Goal: Task Accomplishment & Management: Manage account settings

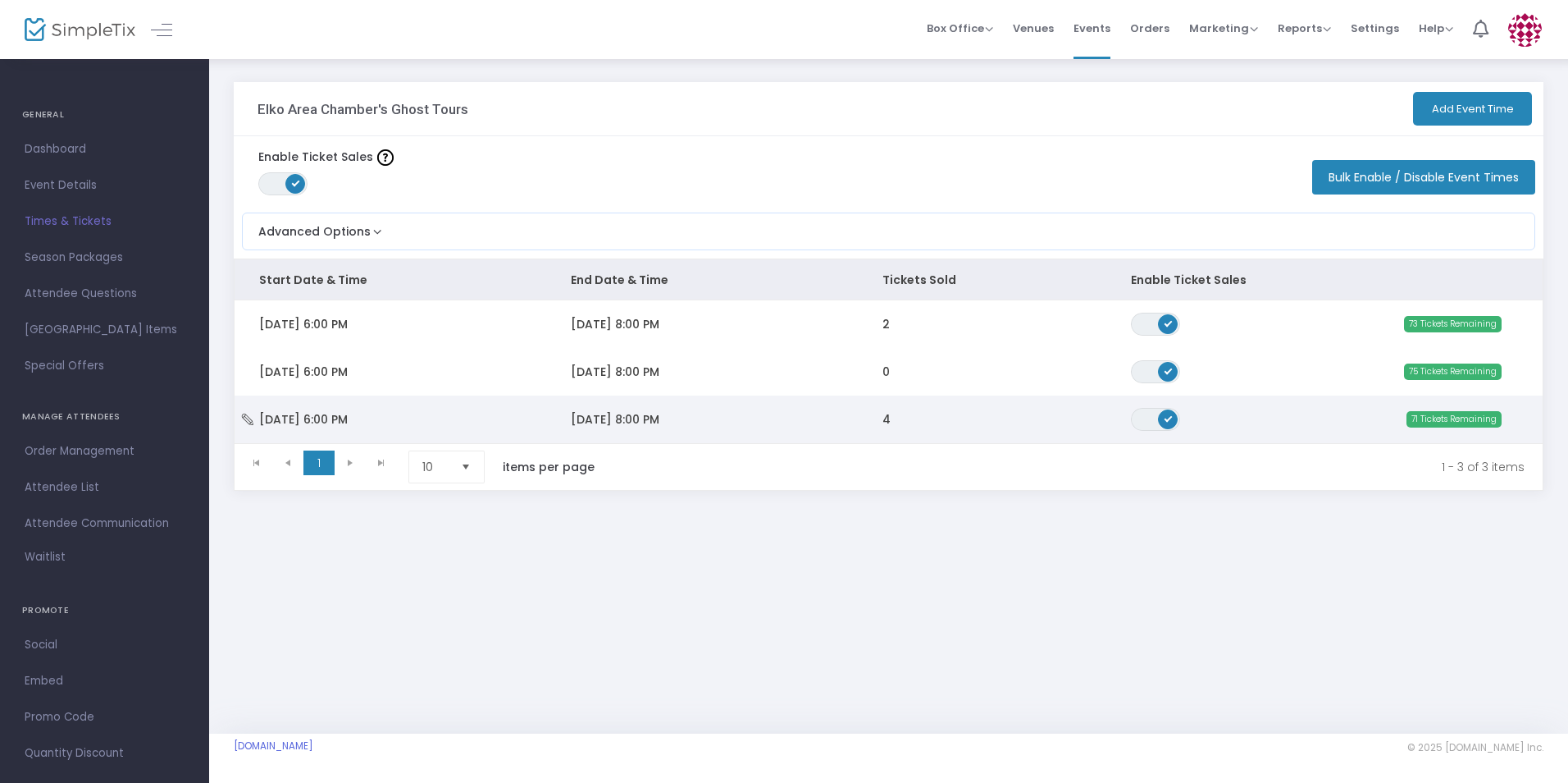
click at [888, 422] on span "4" at bounding box center [886, 419] width 8 height 16
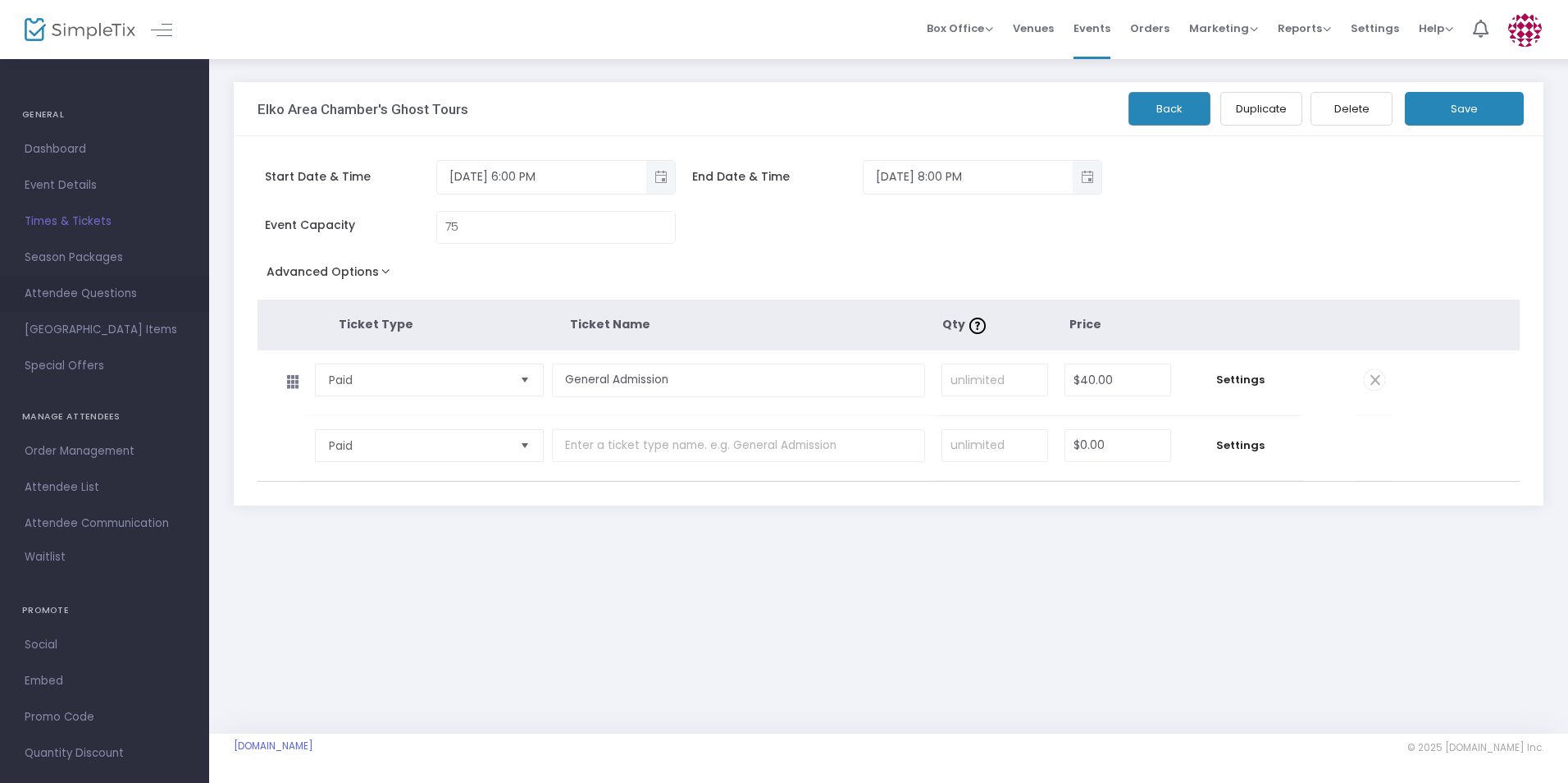
click at [107, 289] on span "Attendee Questions" at bounding box center [104, 294] width 160 height 22
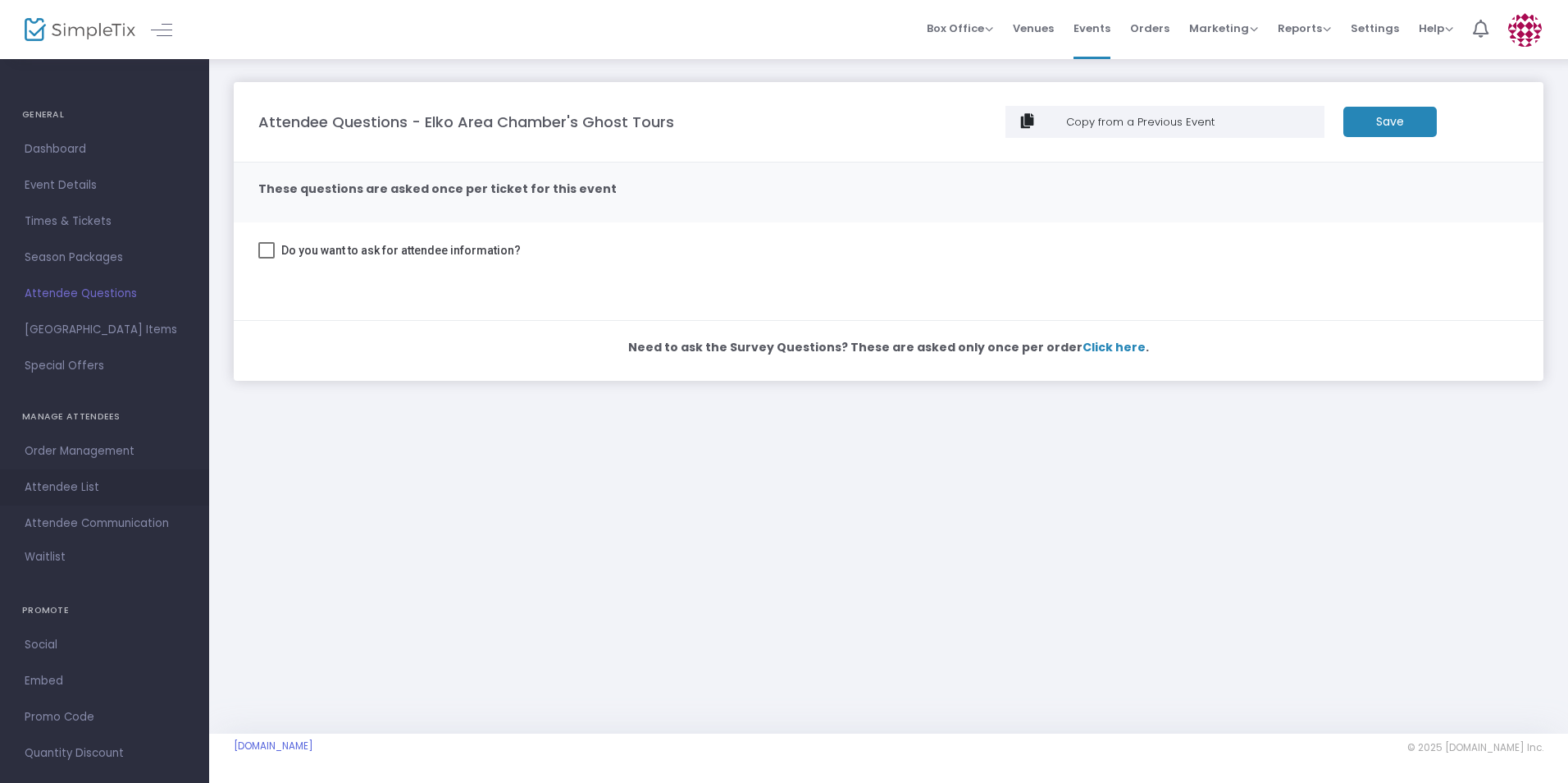
click at [72, 489] on span "Attendee List" at bounding box center [104, 487] width 160 height 22
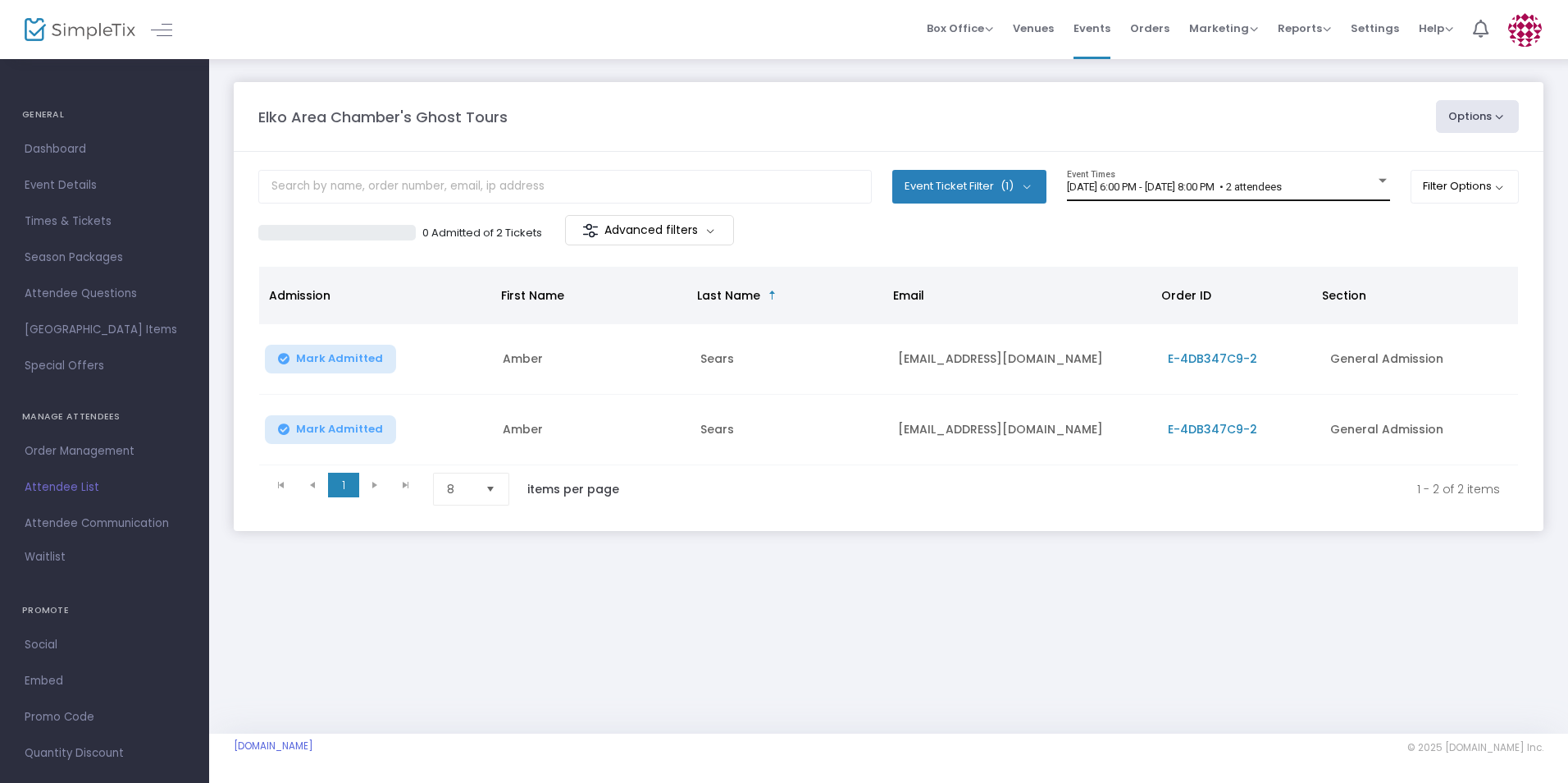
click at [1353, 176] on div "[DATE] 6:00 PM - [DATE] 8:00 PM • 2 attendees Event Times" at bounding box center [1228, 185] width 323 height 31
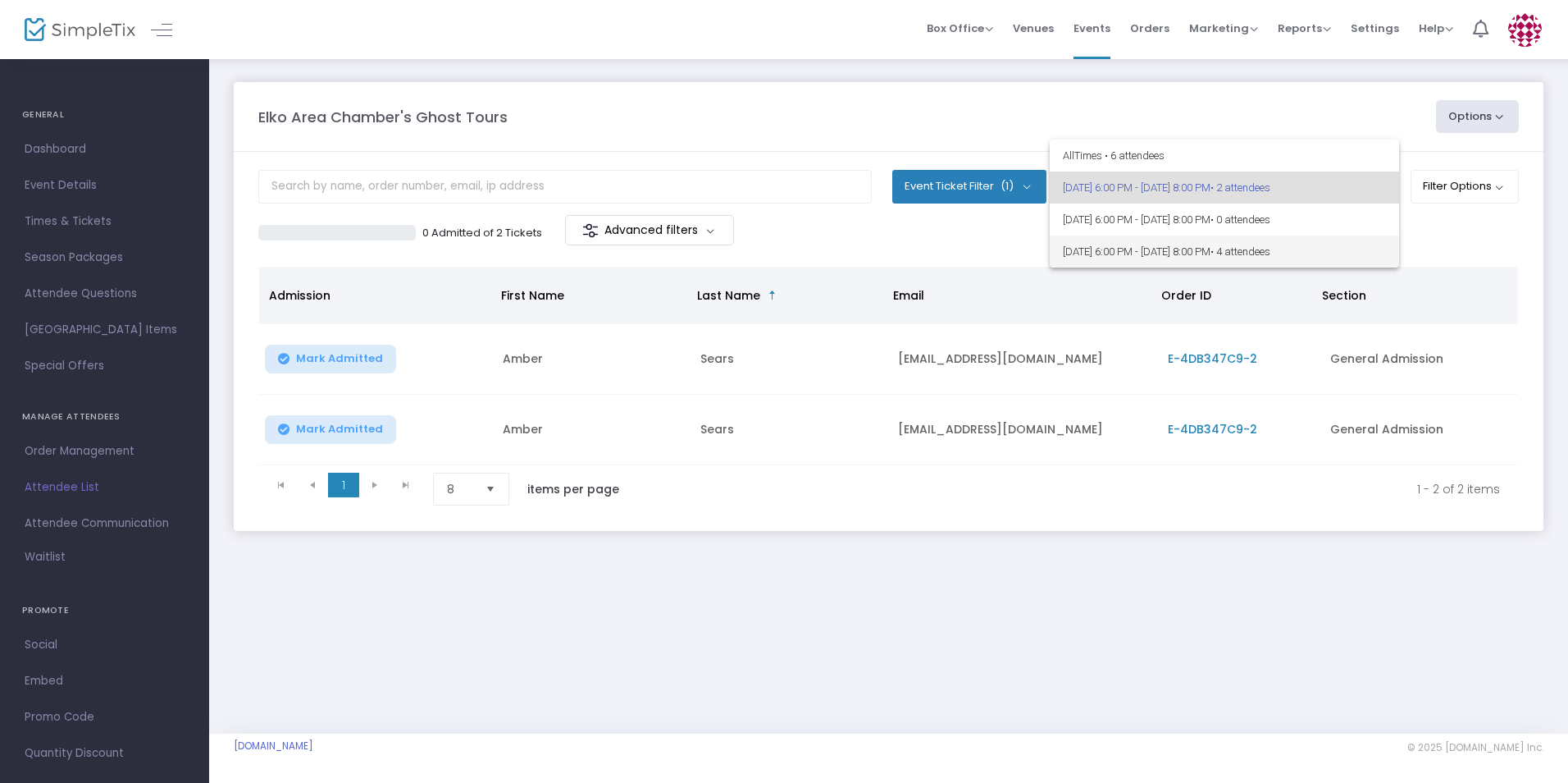
click at [1259, 243] on span "[DATE] 6:00 PM - [DATE] 8:00 PM • 4 attendees" at bounding box center [1223, 251] width 323 height 32
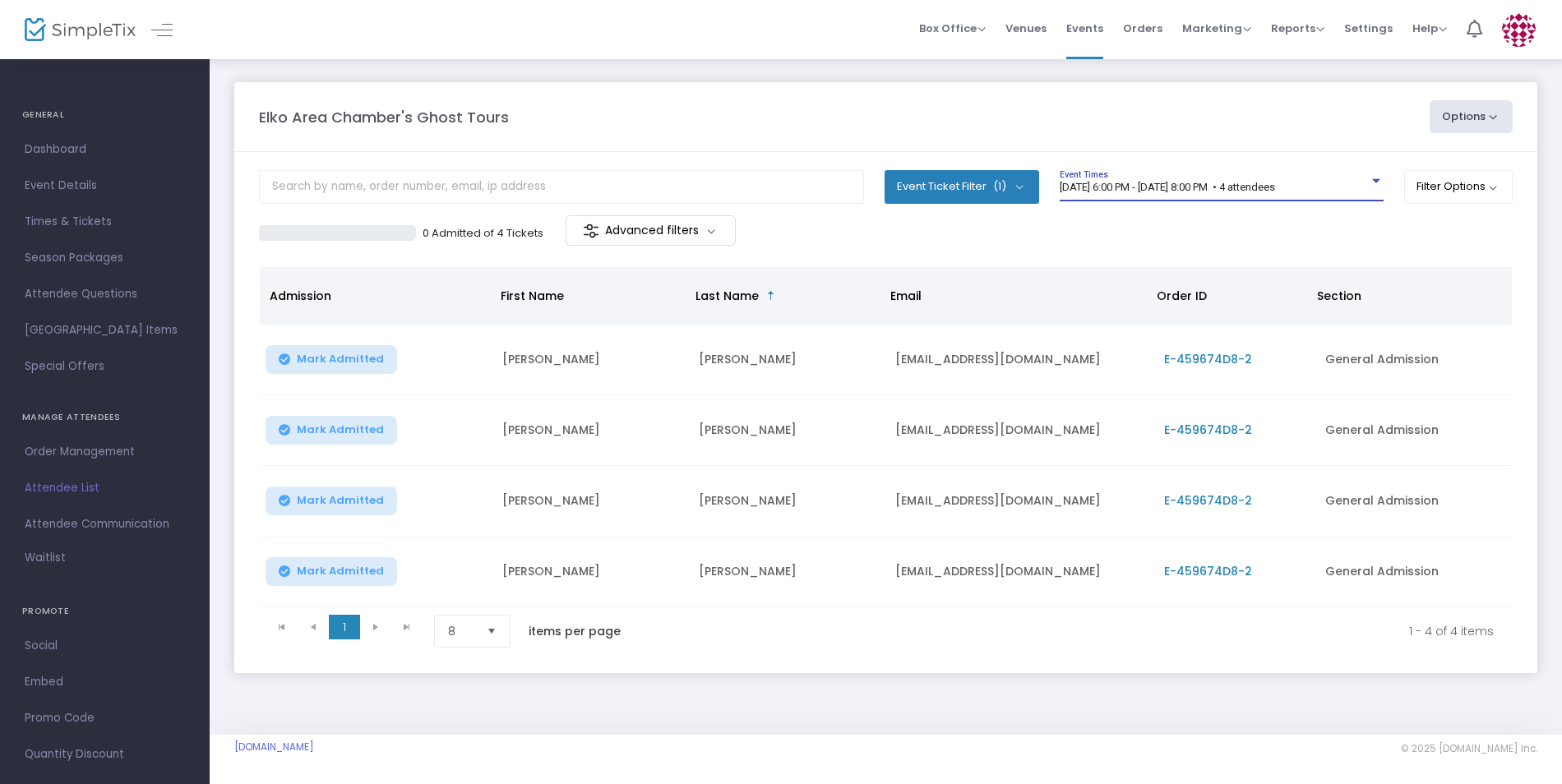
click at [1363, 186] on div "[DATE] 6:00 PM - [DATE] 8:00 PM • 4 attendees" at bounding box center [1214, 187] width 309 height 12
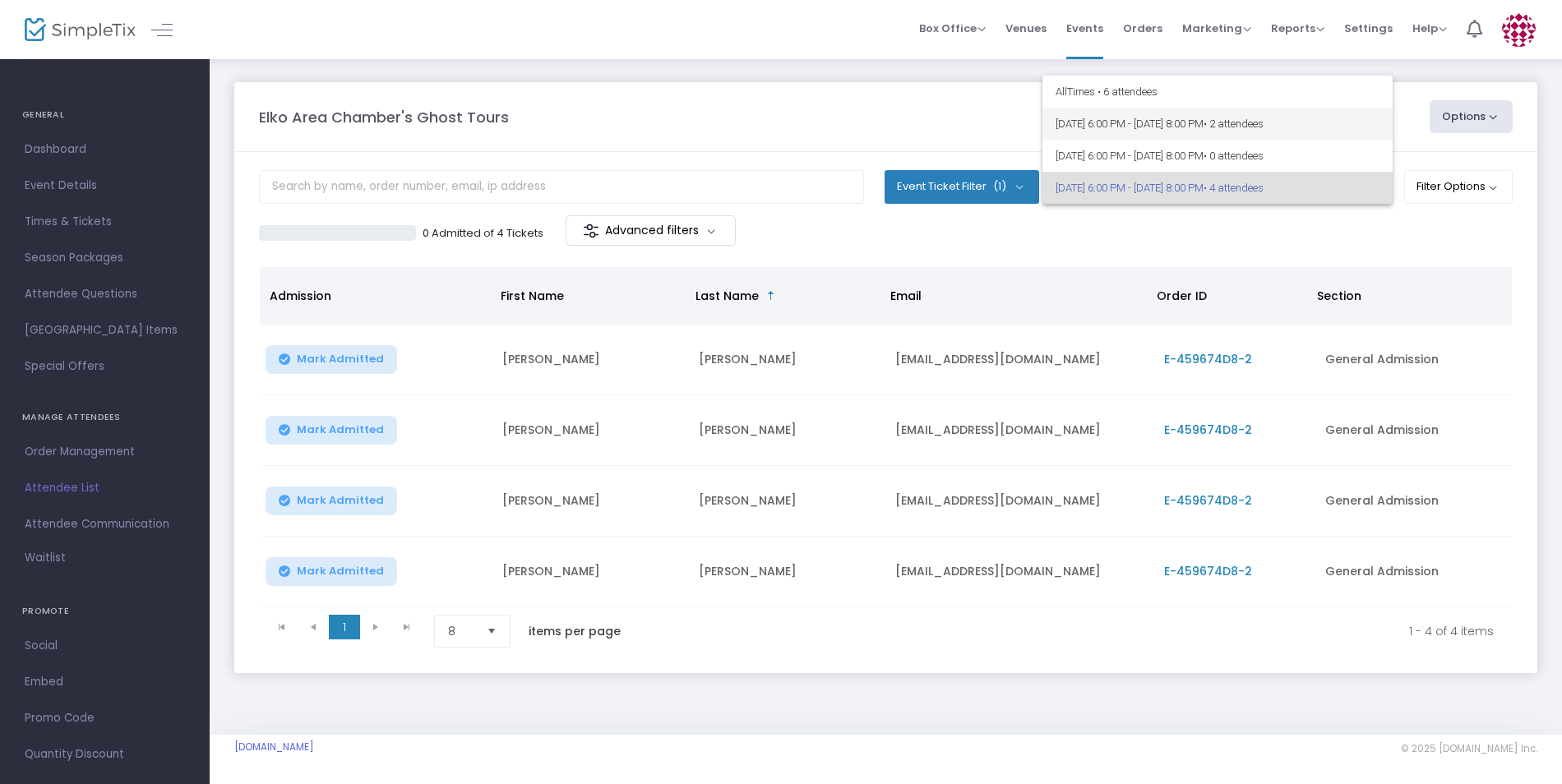
click at [1257, 119] on span "[DATE] 6:00 PM - [DATE] 8:00 PM • 2 attendees" at bounding box center [1217, 123] width 324 height 32
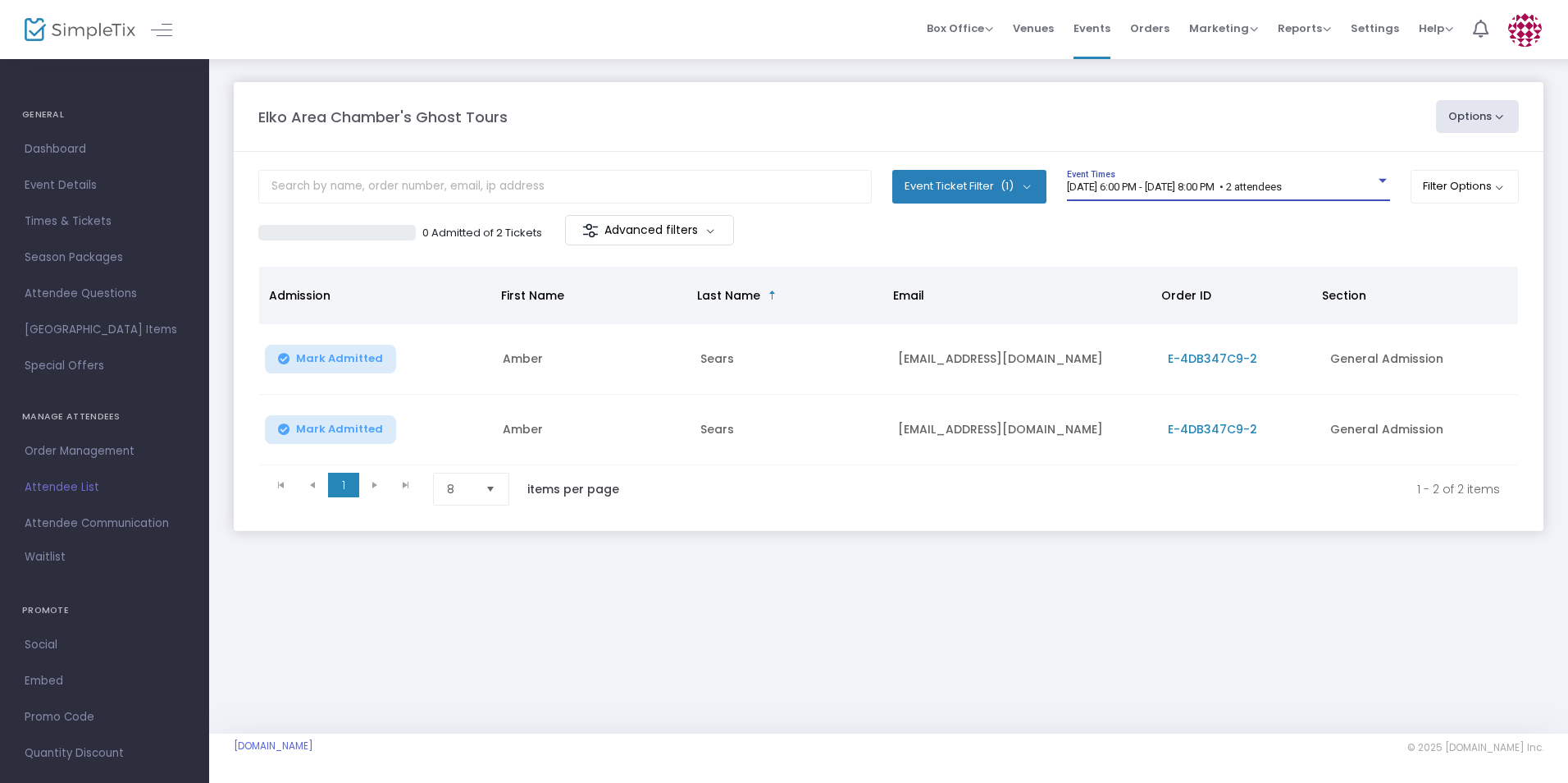
click at [72, 149] on span "Dashboard" at bounding box center [104, 149] width 160 height 22
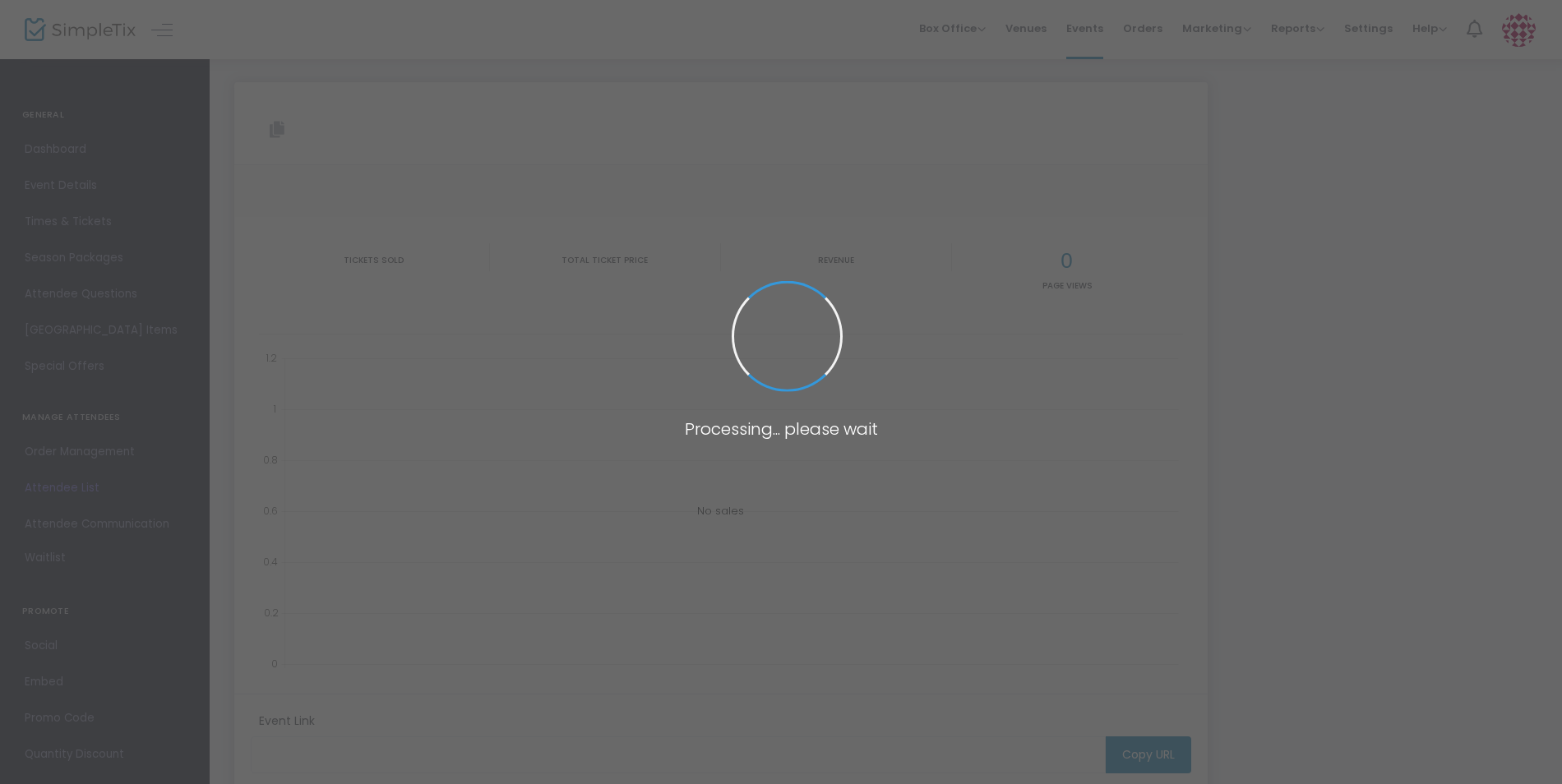
type input "[URL][DOMAIN_NAME]"
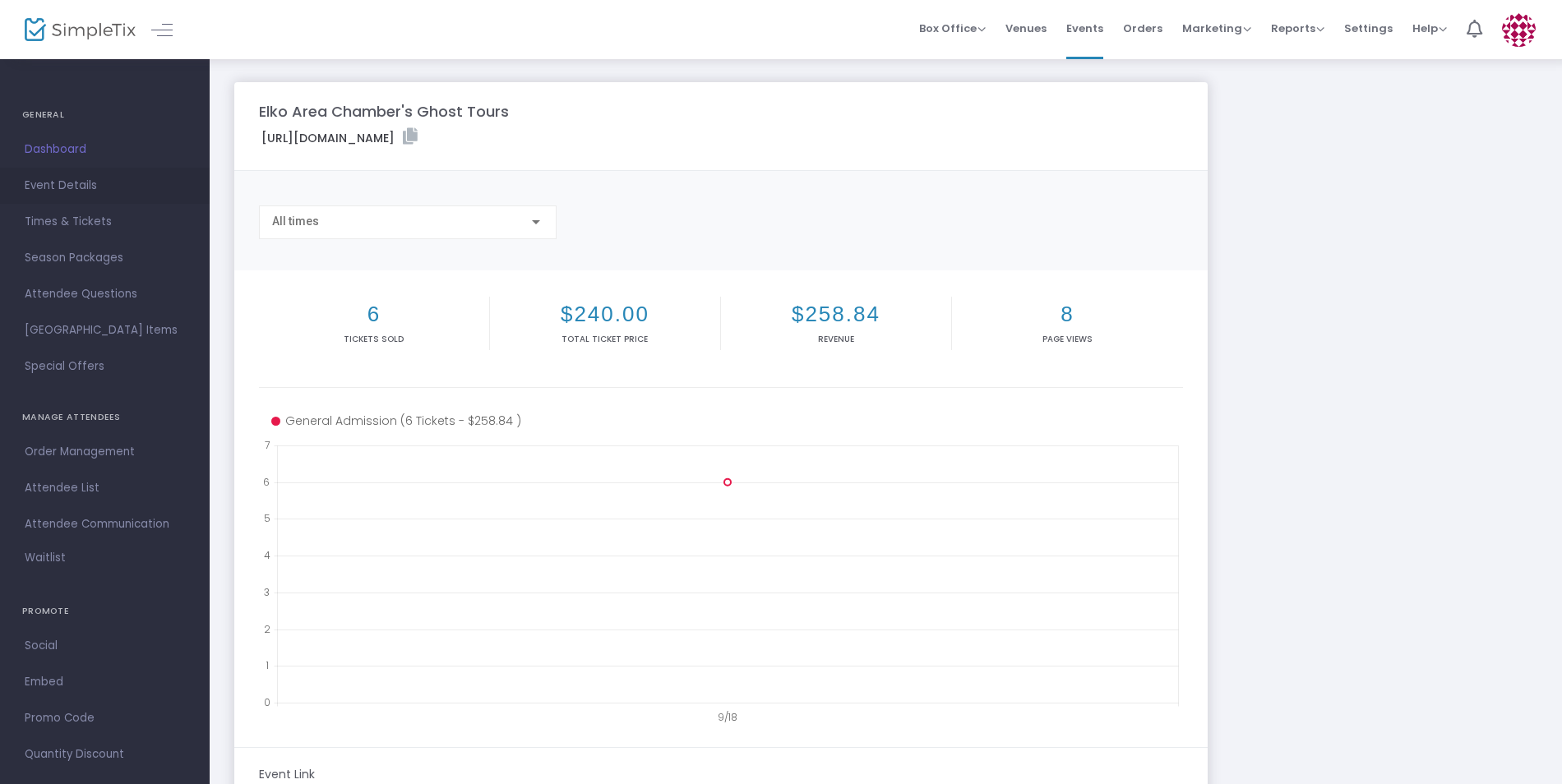
click at [85, 187] on span "Event Details" at bounding box center [104, 186] width 161 height 22
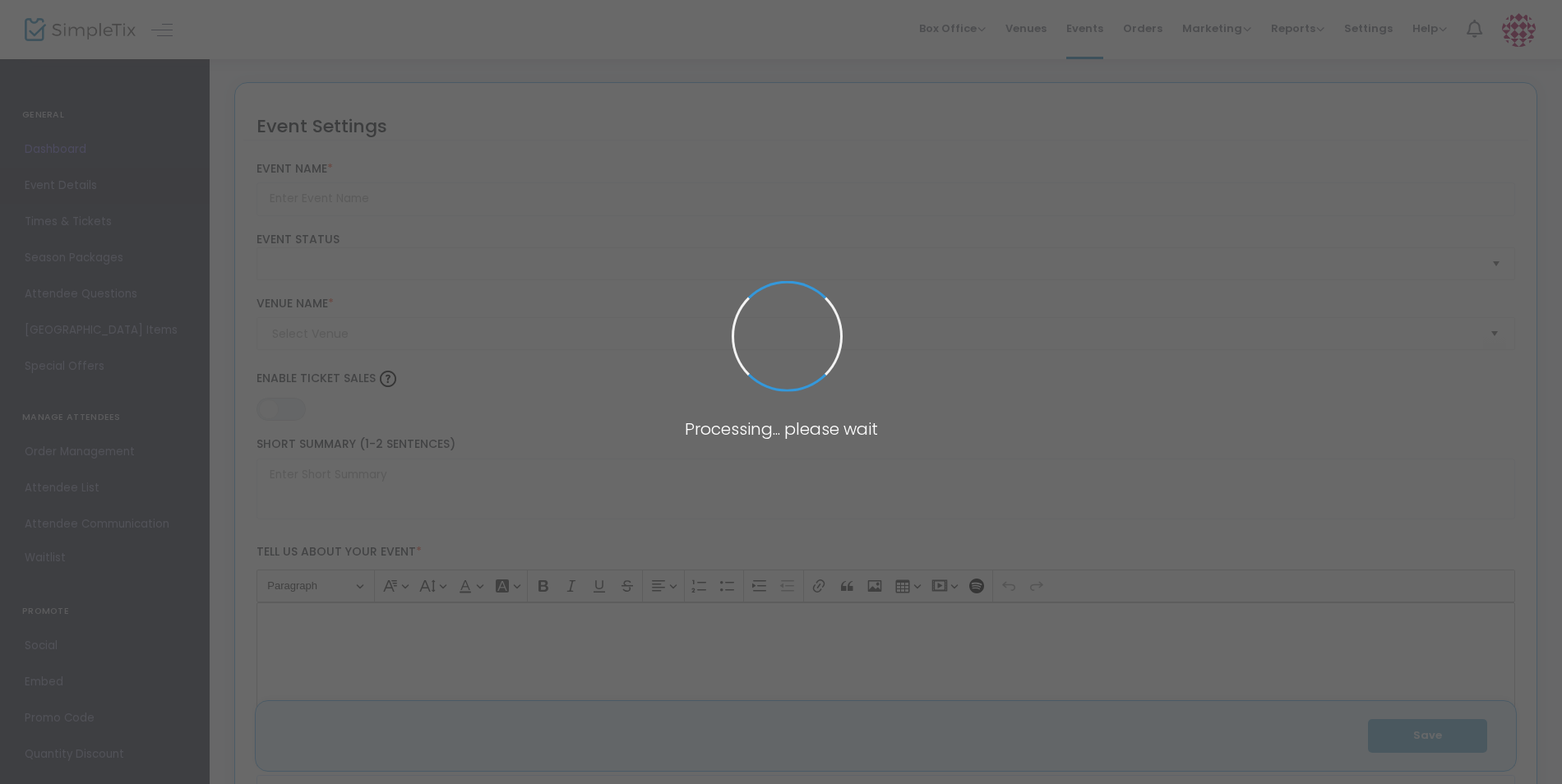
type input "Elko Area Chamber's Ghost Tours"
type textarea "Step into [PERSON_NAME]’s haunted history with the Elko Area Chamber’s Ghost To…"
type input "Buy Tickets"
type input "Elko Downtown"
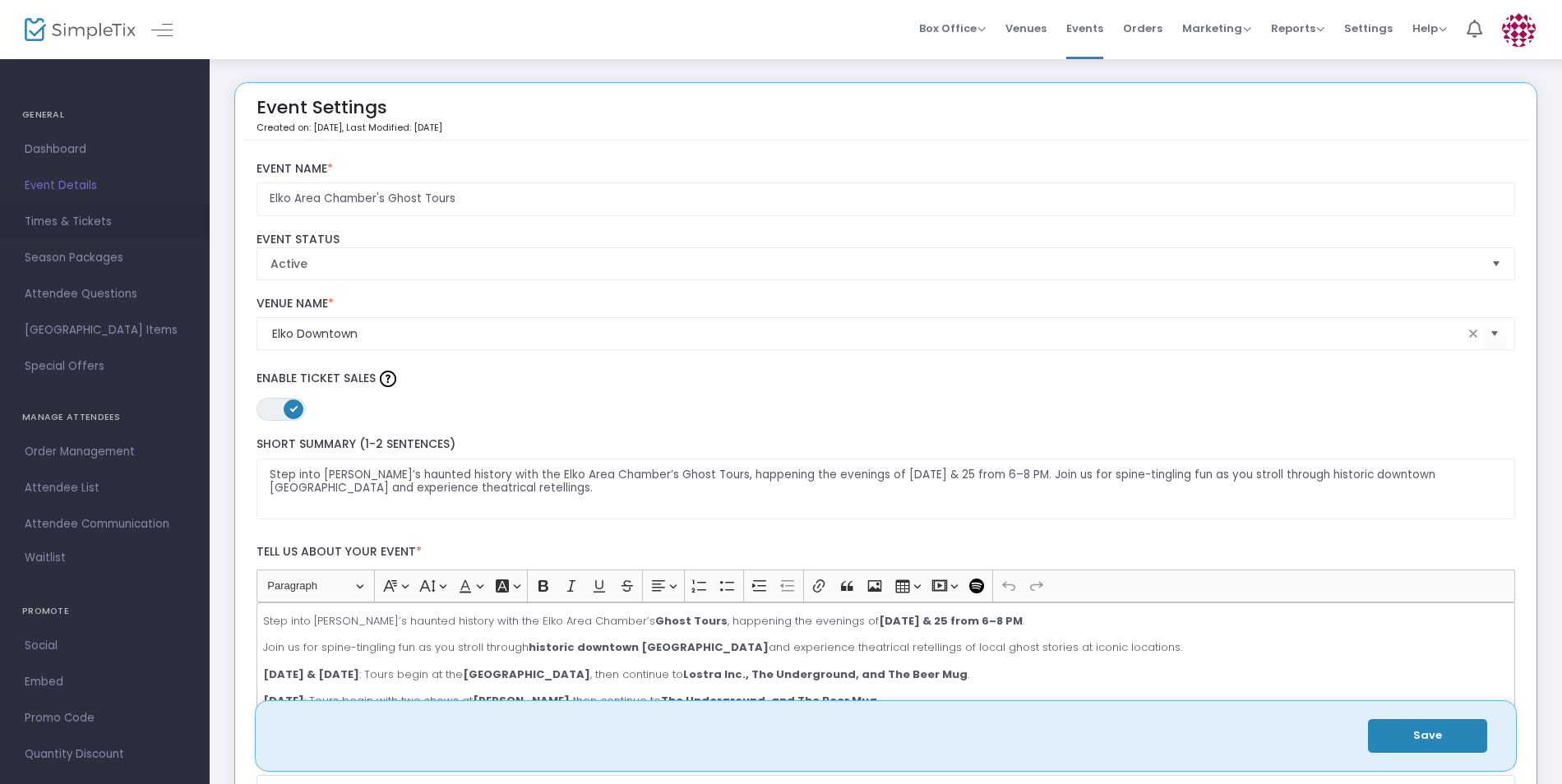
click at [72, 220] on span "Times & Tickets" at bounding box center [104, 221] width 161 height 22
